Goal: Task Accomplishment & Management: Complete application form

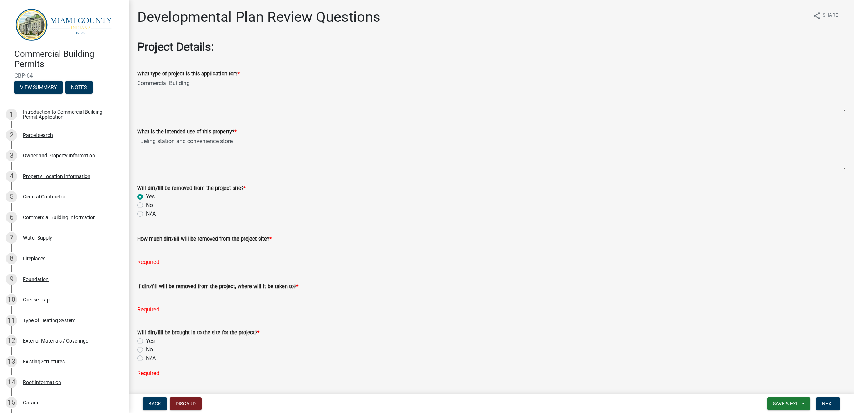
scroll to position [2, 0]
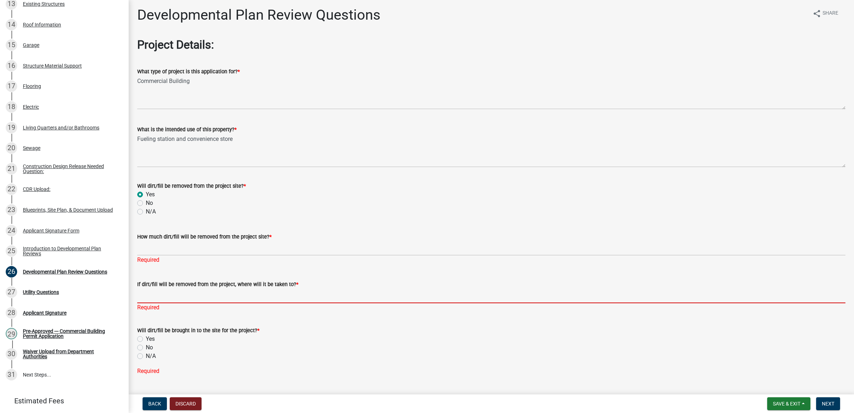
click at [287, 297] on input "If dirt/fill will be removed from the project, where will it be taken to? *" at bounding box center [491, 295] width 708 height 15
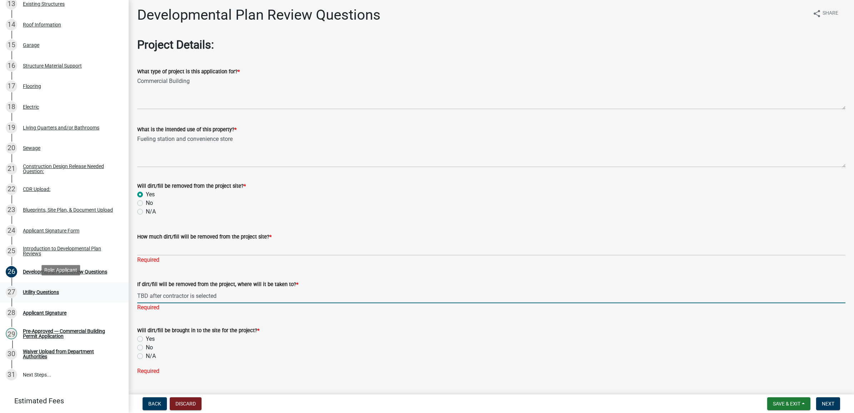
drag, startPoint x: 261, startPoint y: 297, endPoint x: 113, endPoint y: 292, distance: 148.0
click at [113, 292] on div "Commercial Building Permits CBP-64 View Summary Notes 1 Introduction to Commerc…" at bounding box center [427, 206] width 854 height 413
type input "TBD after contractor is selected"
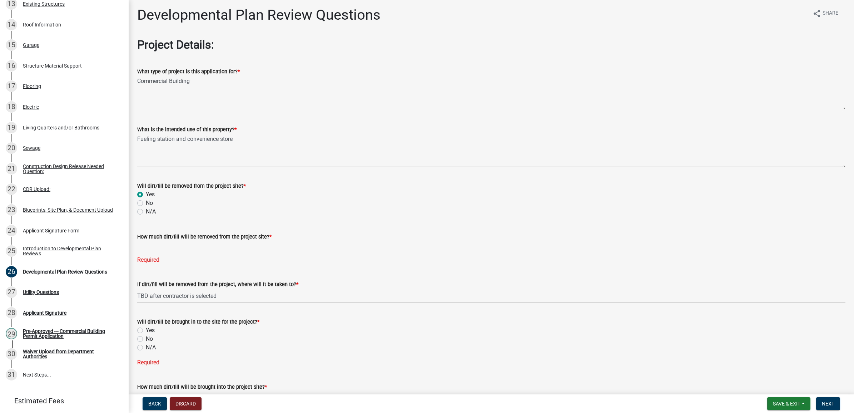
click at [138, 337] on div "Will dirt/fill be brought in to the site for the project? * Yes No N/A" at bounding box center [491, 334] width 708 height 34
click at [146, 329] on label "Yes" at bounding box center [150, 330] width 9 height 9
click at [146, 329] on input "Yes" at bounding box center [148, 328] width 5 height 5
radio input "true"
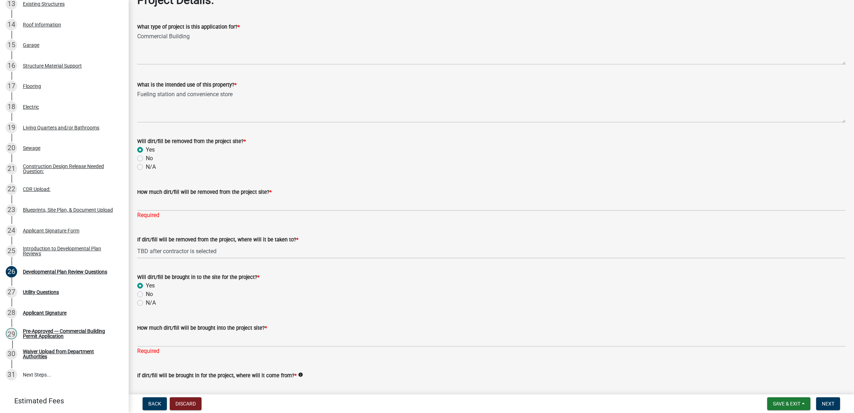
scroll to position [91, 0]
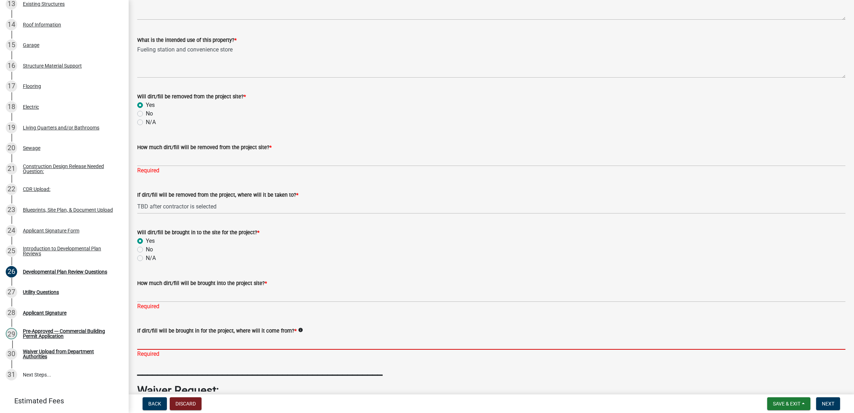
click at [141, 342] on input "If dirt/fill will be brought in for the project, where will it come from? *" at bounding box center [491, 342] width 708 height 15
paste input "TBD after contractor is selected"
type input "TBD after contractor is selected"
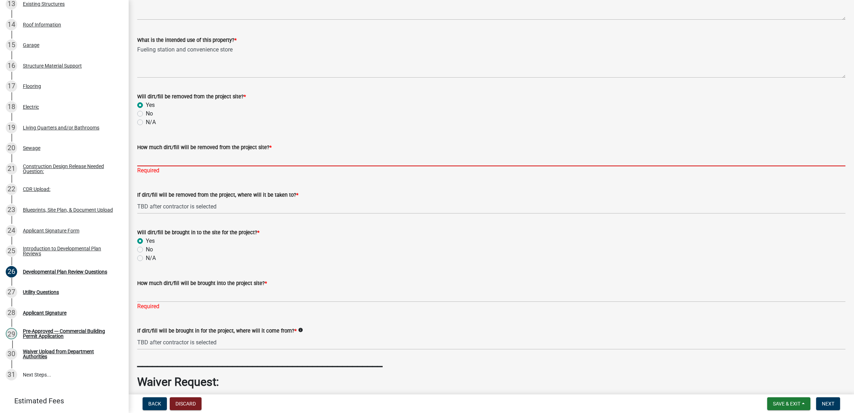
click at [149, 155] on input "How much dirt/fill will be removed from the project site? *" at bounding box center [491, 158] width 708 height 15
click at [176, 157] on input "How much dirt/fill will be removed from the project site? *" at bounding box center [491, 158] width 708 height 15
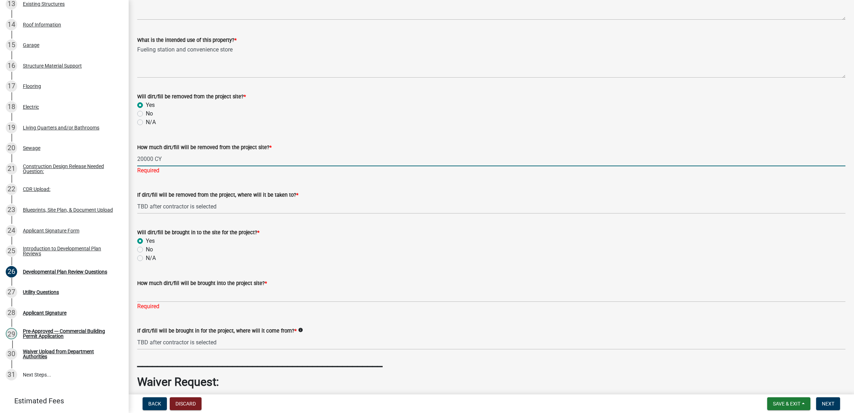
type input "20000 CY"
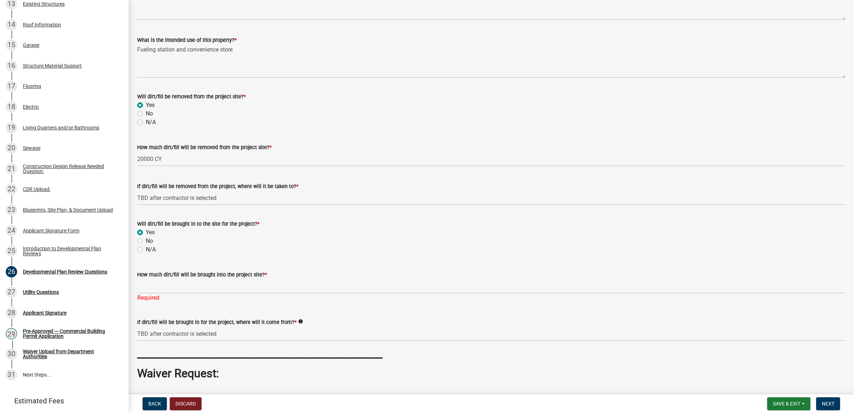
click at [263, 260] on wm-data-entity-input-list "Project Details: What type of project is this application for? * Commercial Bui…" at bounding box center [491, 203] width 708 height 509
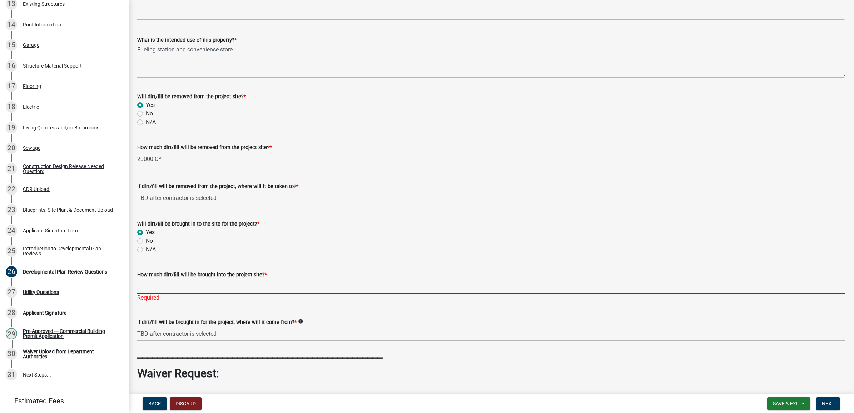
click at [254, 282] on input "How much dirt/fill will be brought into the project site? *" at bounding box center [491, 286] width 708 height 15
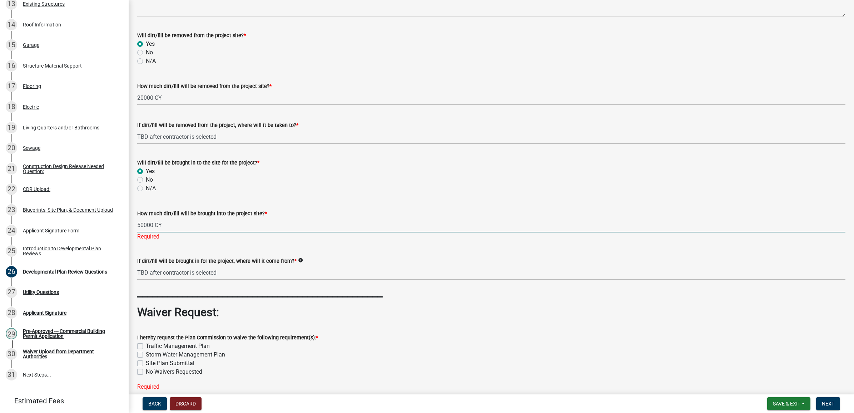
scroll to position [181, 0]
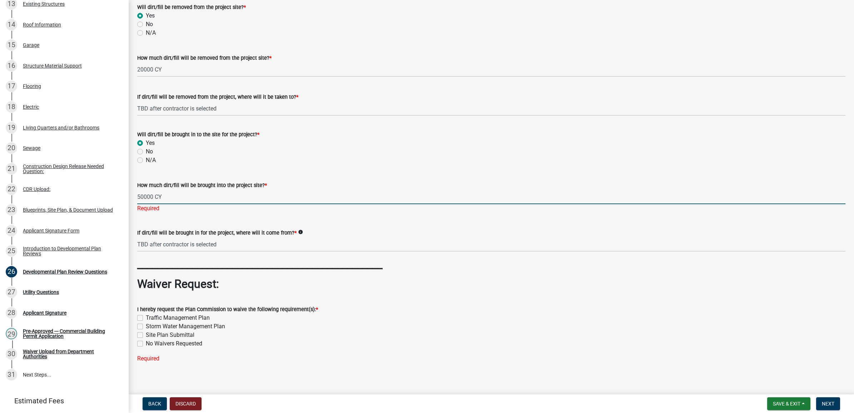
type input "50000 CY"
click at [429, 348] on div "I hereby request the Plan Commission to waive the following requirement(s): * T…" at bounding box center [491, 329] width 708 height 66
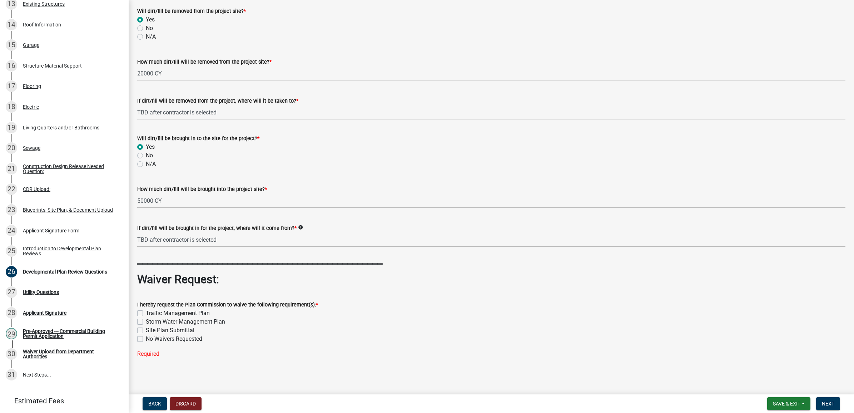
click at [146, 339] on label "No Waivers Requested" at bounding box center [174, 338] width 56 height 9
click at [146, 339] on input "No Waivers Requested" at bounding box center [148, 336] width 5 height 5
checkbox input "true"
checkbox input "false"
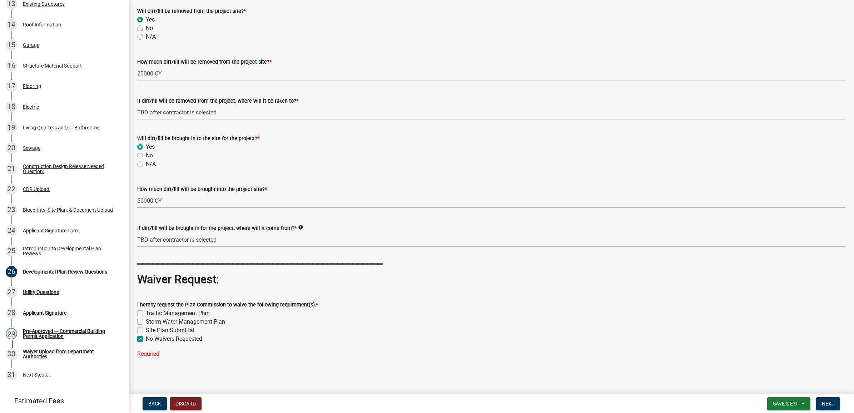
checkbox input "false"
checkbox input "true"
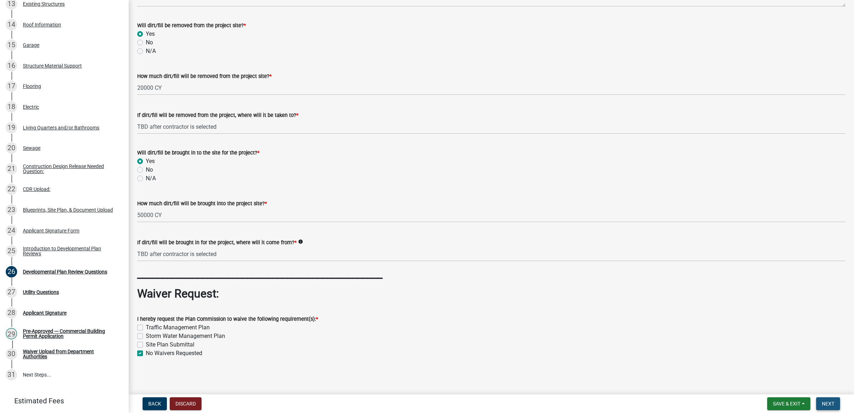
click at [830, 403] on span "Next" at bounding box center [828, 403] width 13 height 6
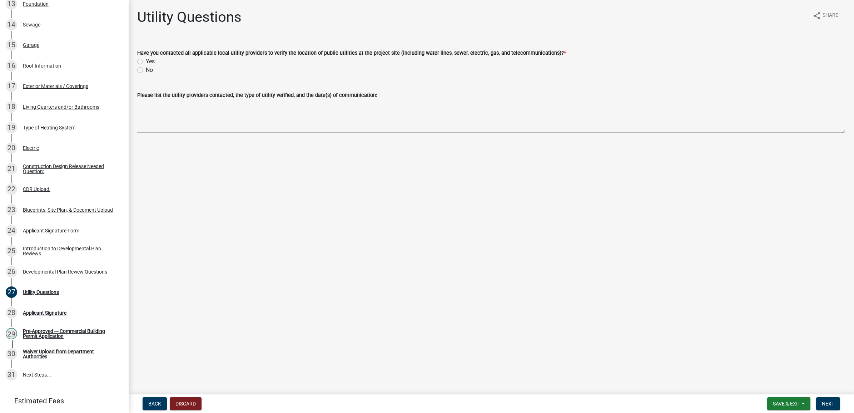
click at [146, 61] on label "Yes" at bounding box center [150, 61] width 9 height 9
click at [146, 61] on input "Yes" at bounding box center [148, 59] width 5 height 5
radio input "true"
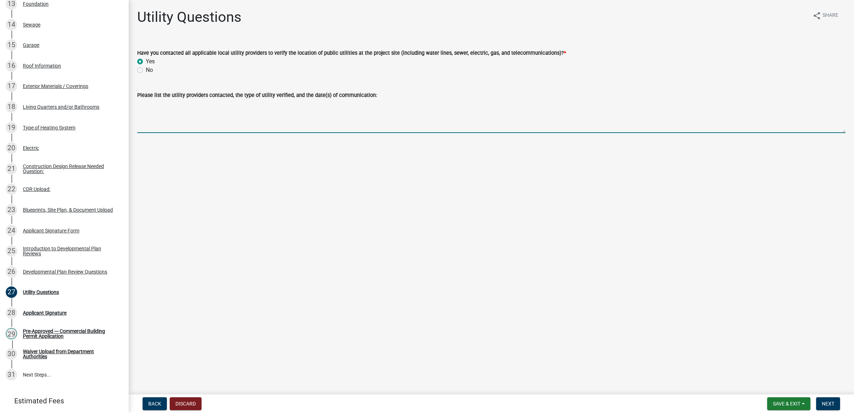
click at [163, 115] on textarea "Please list the utility providers contacted, the type of utility verified, and …" at bounding box center [491, 116] width 708 height 34
click at [226, 107] on textarea "Ongoing communication with" at bounding box center [491, 116] width 708 height 34
type textarea "Ongoing communication with Peru Utilities for an electric/power extension to th…"
click at [825, 405] on span "Next" at bounding box center [828, 403] width 13 height 6
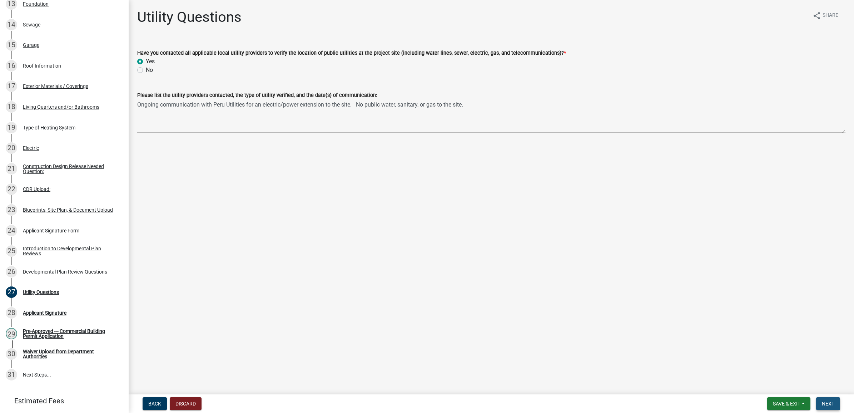
click at [829, 403] on span "Next" at bounding box center [828, 403] width 13 height 6
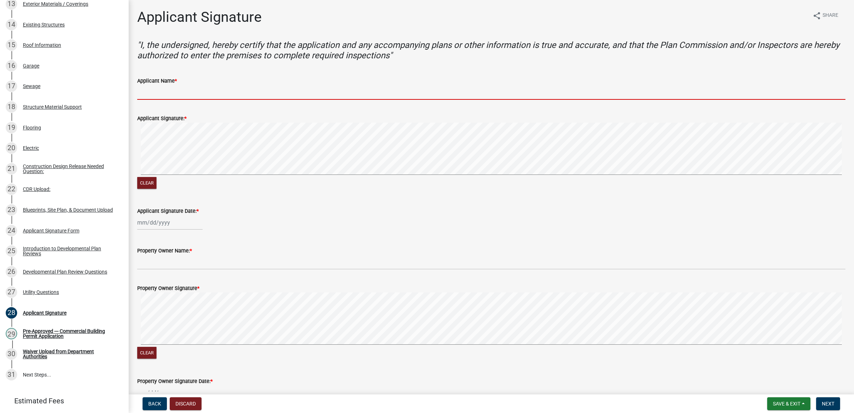
click at [161, 90] on input "Applicant Name *" at bounding box center [491, 92] width 708 height 15
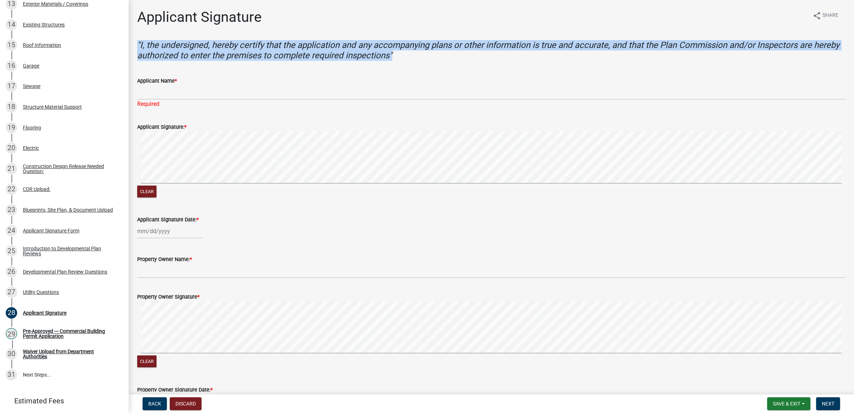
drag, startPoint x: 138, startPoint y: 42, endPoint x: 418, endPoint y: 55, distance: 280.4
click at [418, 55] on h4 ""I, the undersigned, hereby certify that the application and any accompanying p…" at bounding box center [491, 50] width 708 height 21
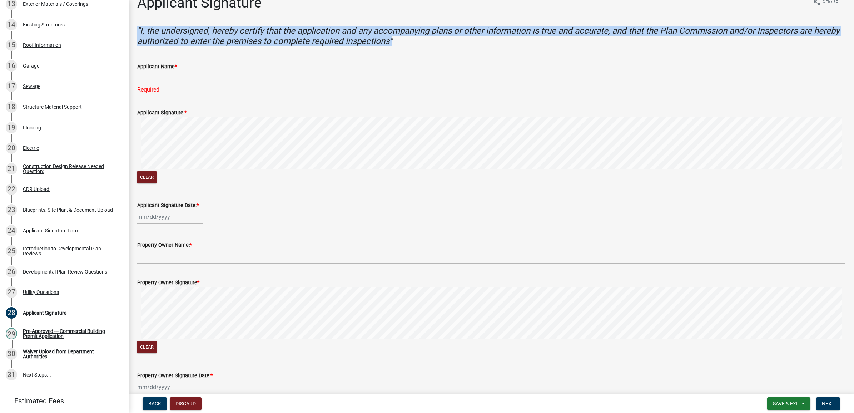
scroll to position [13, 0]
click at [640, 50] on wm-data-entity-input ""I, the undersigned, hereby certify that the application and any accompanying p…" at bounding box center [491, 40] width 708 height 26
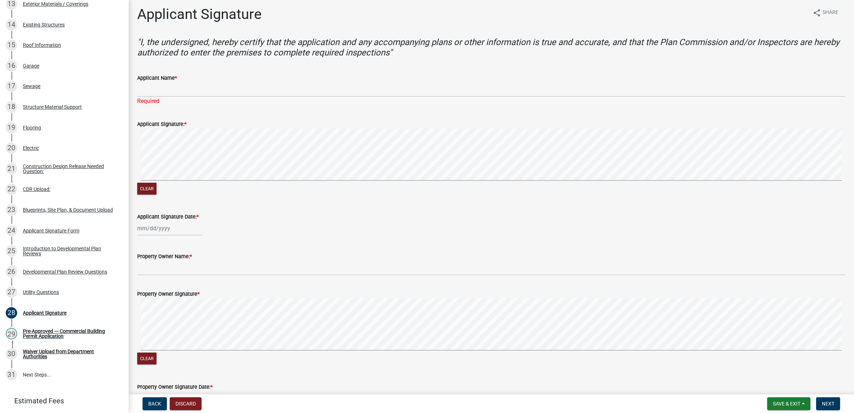
scroll to position [0, 0]
